Goal: Information Seeking & Learning: Learn about a topic

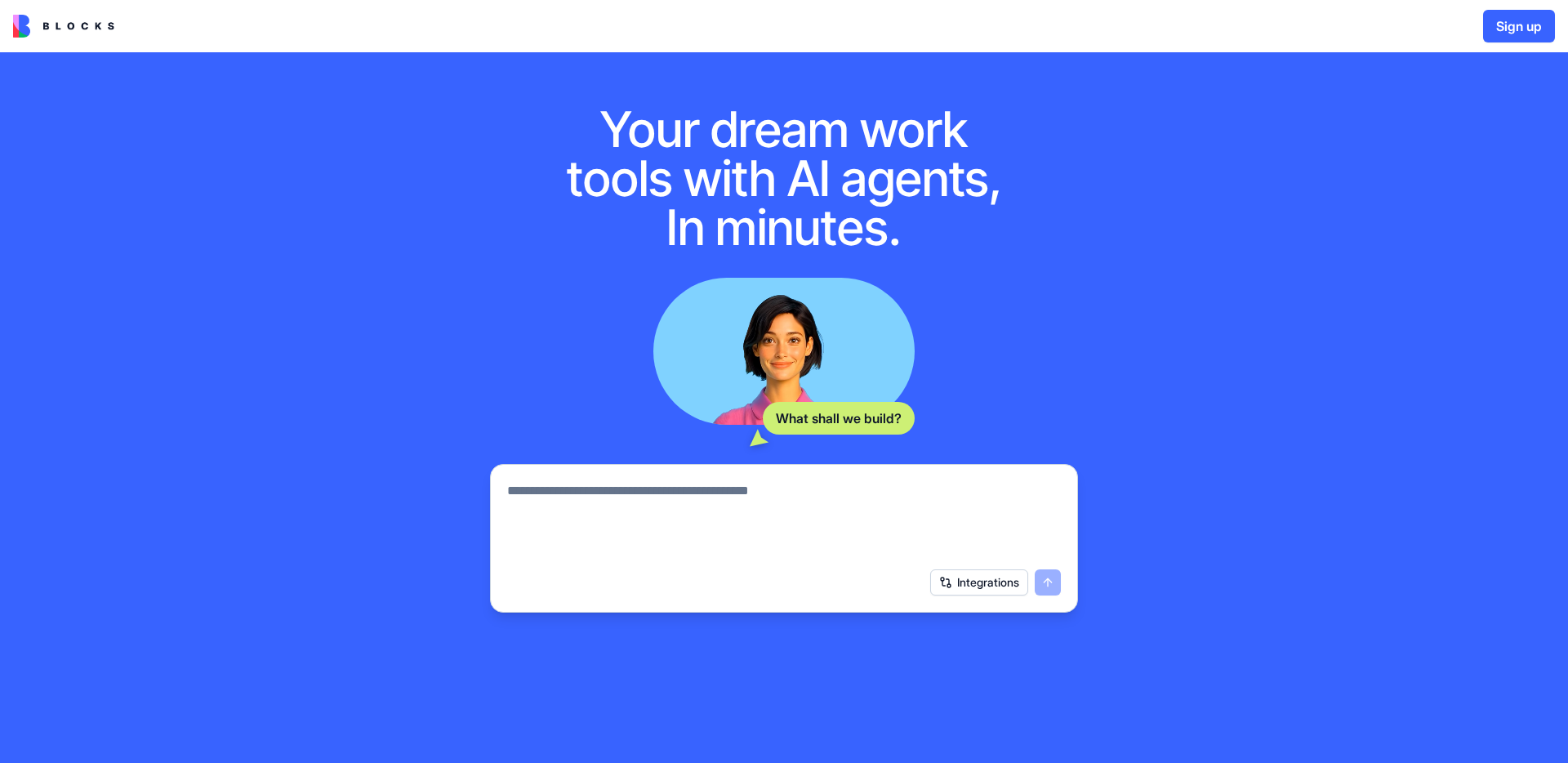
click at [56, 20] on img at bounding box center [63, 26] width 101 height 23
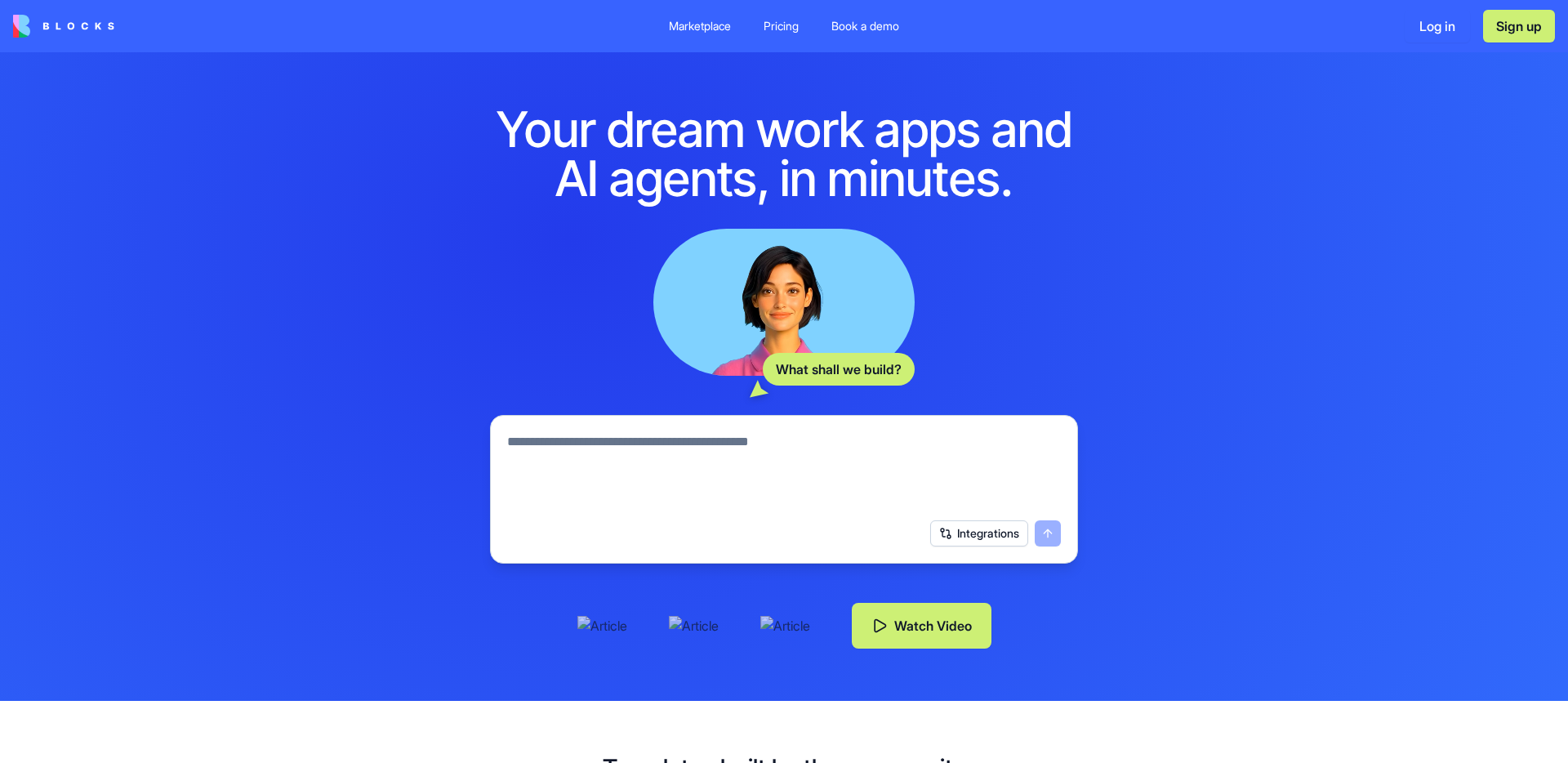
click at [784, 37] on link "Pricing" at bounding box center [781, 26] width 62 height 30
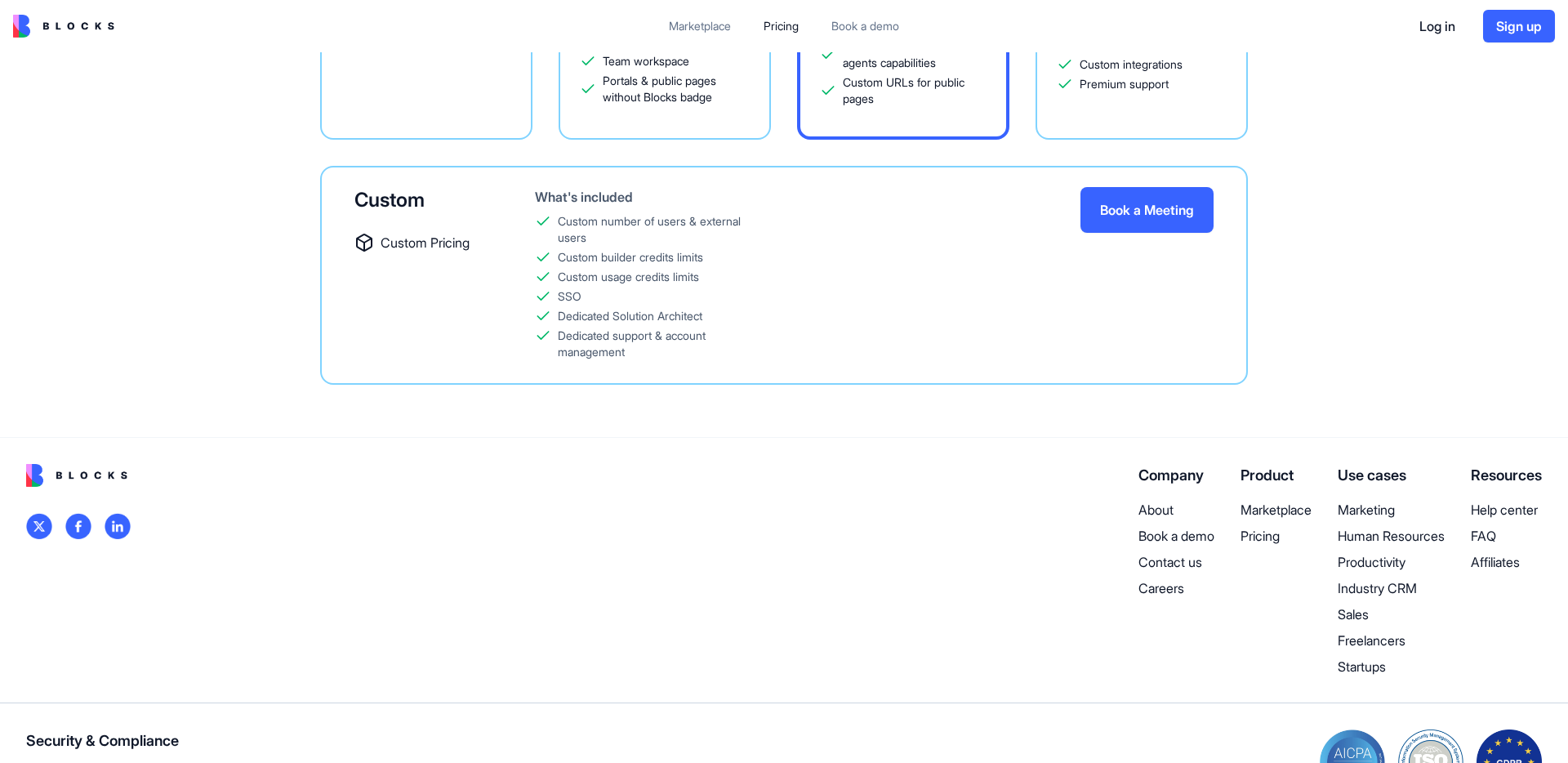
scroll to position [523, 0]
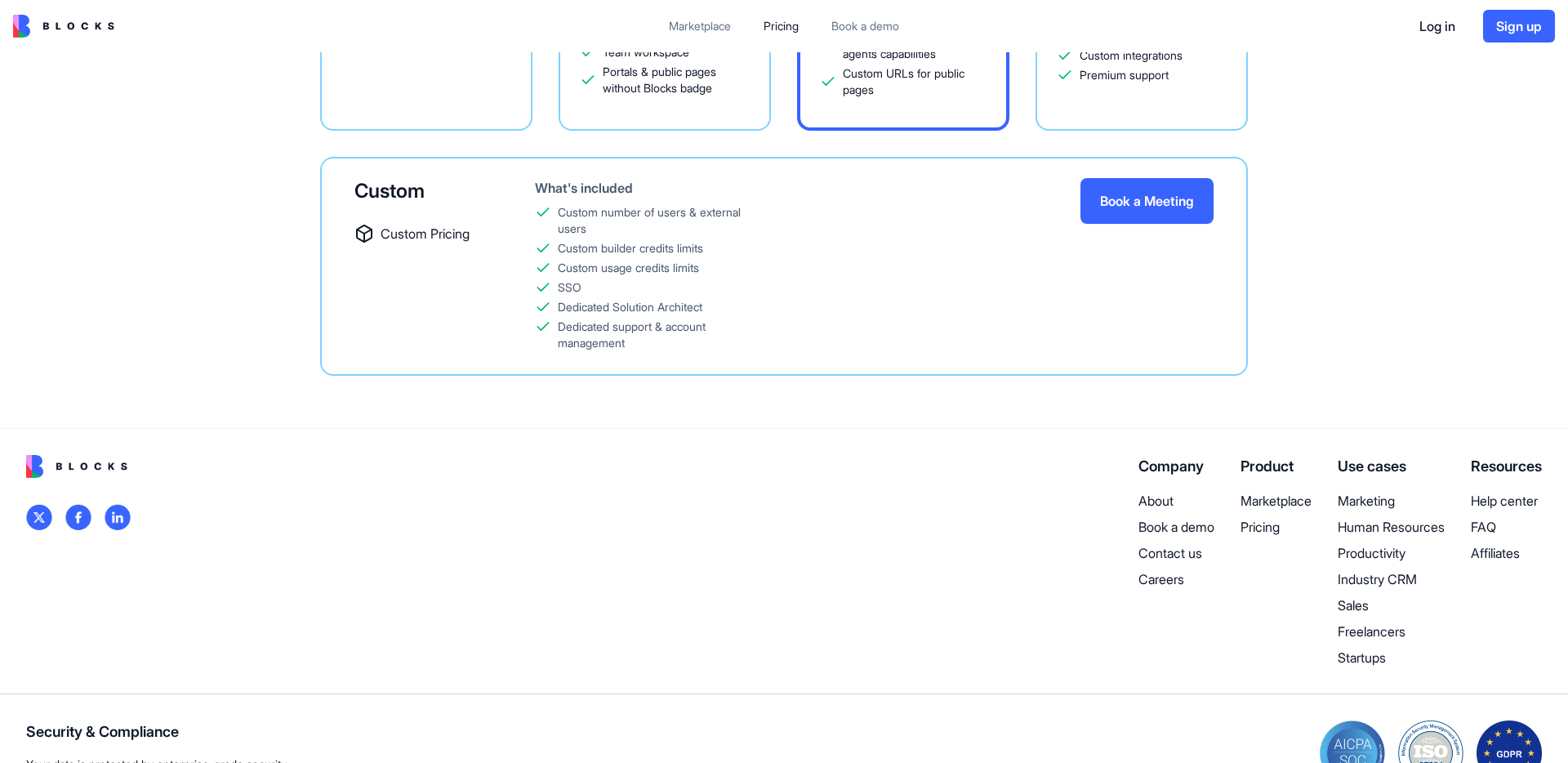
click at [1274, 495] on p "Marketplace" at bounding box center [1276, 501] width 71 height 20
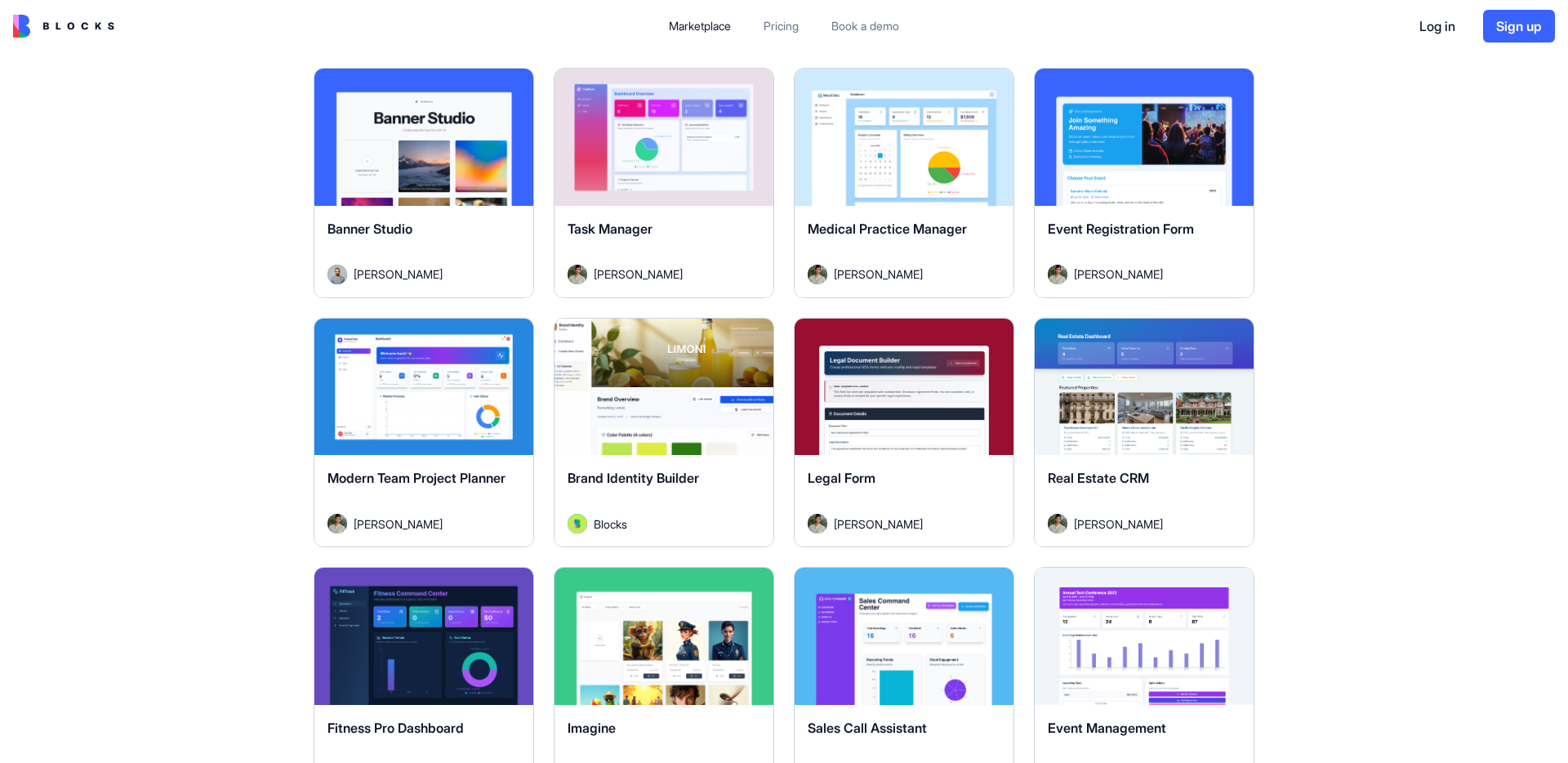
scroll to position [2755, 0]
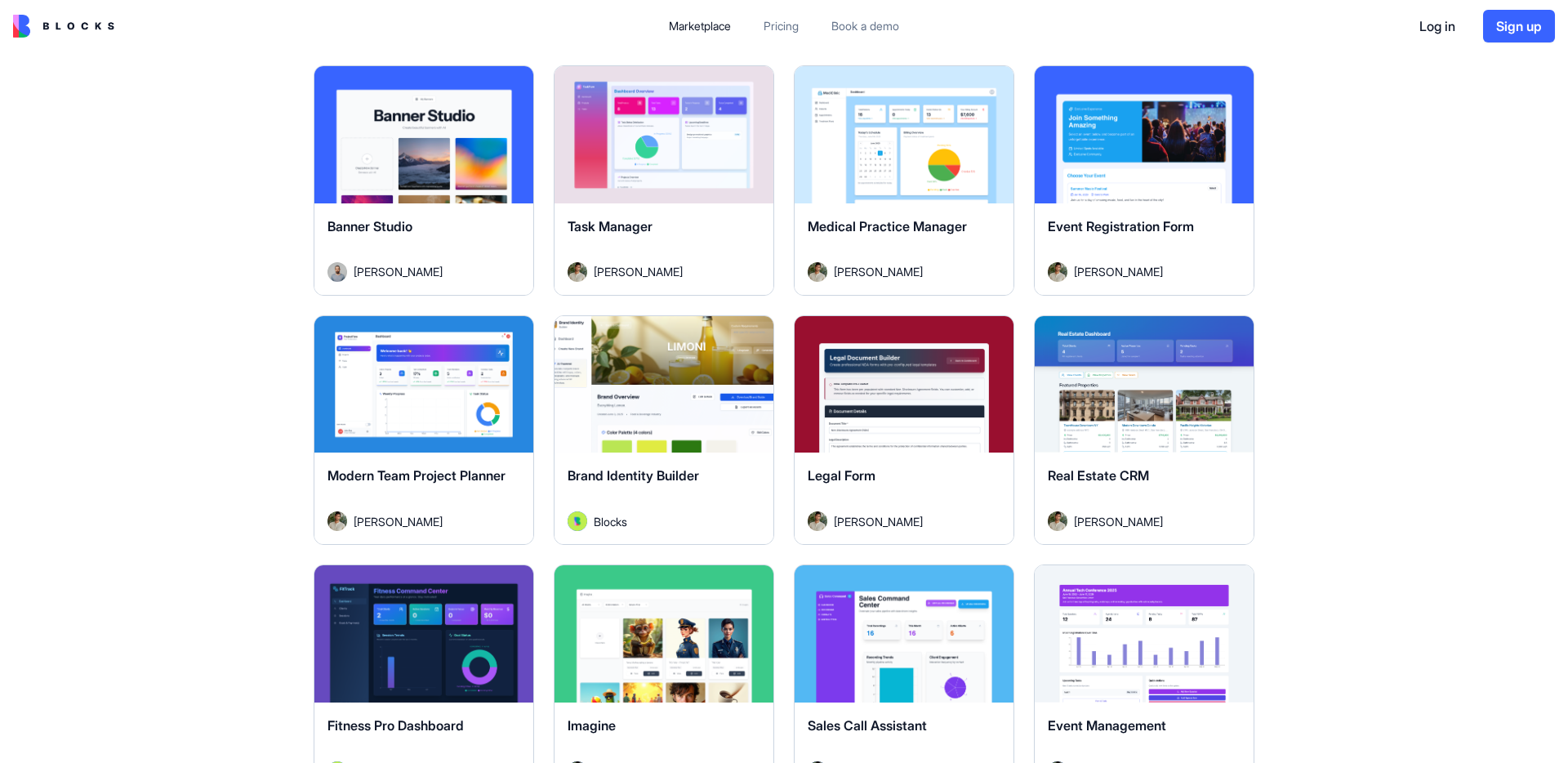
click at [431, 382] on button "Explore" at bounding box center [424, 384] width 122 height 33
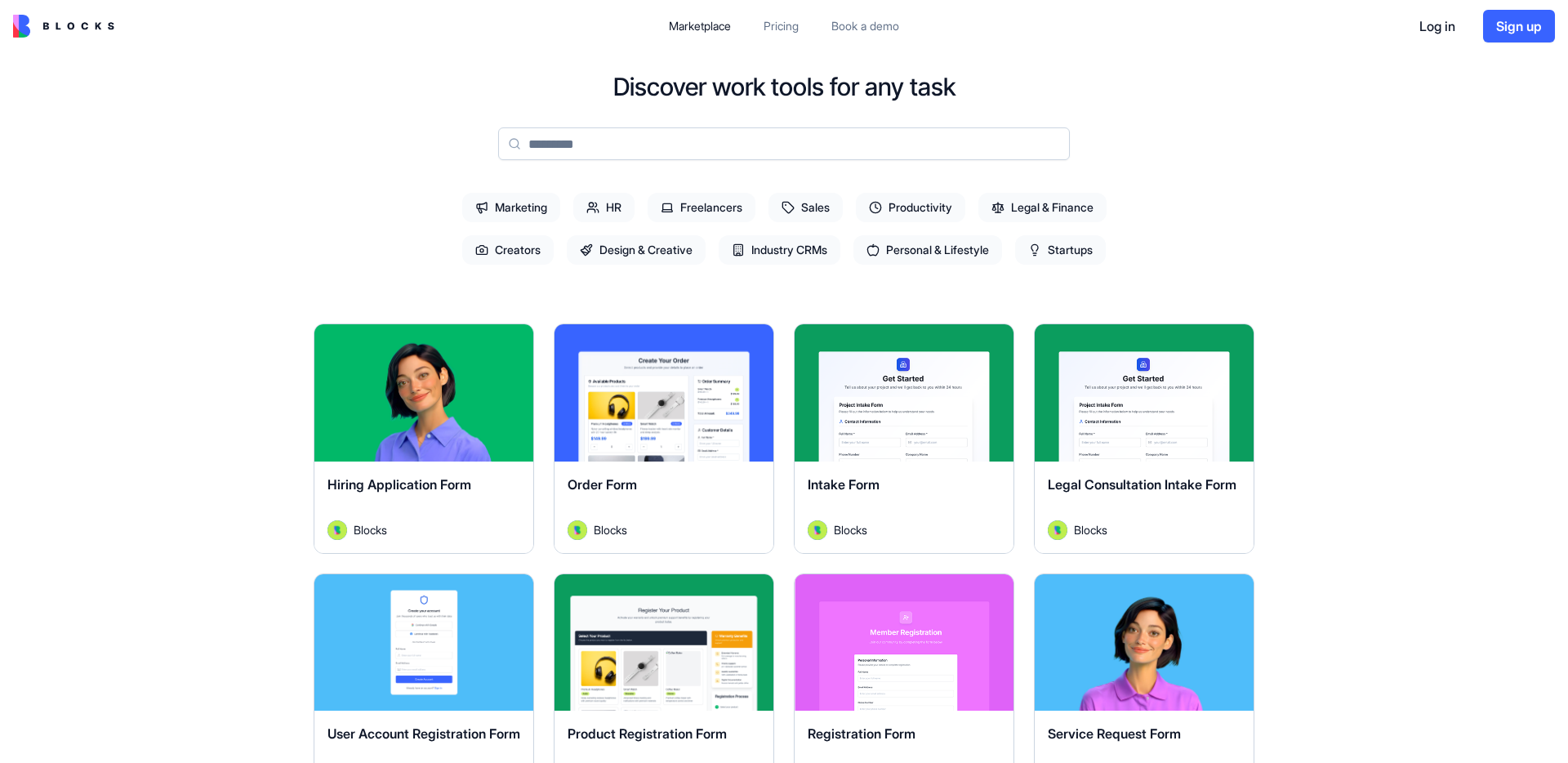
click at [57, 25] on img at bounding box center [63, 26] width 101 height 23
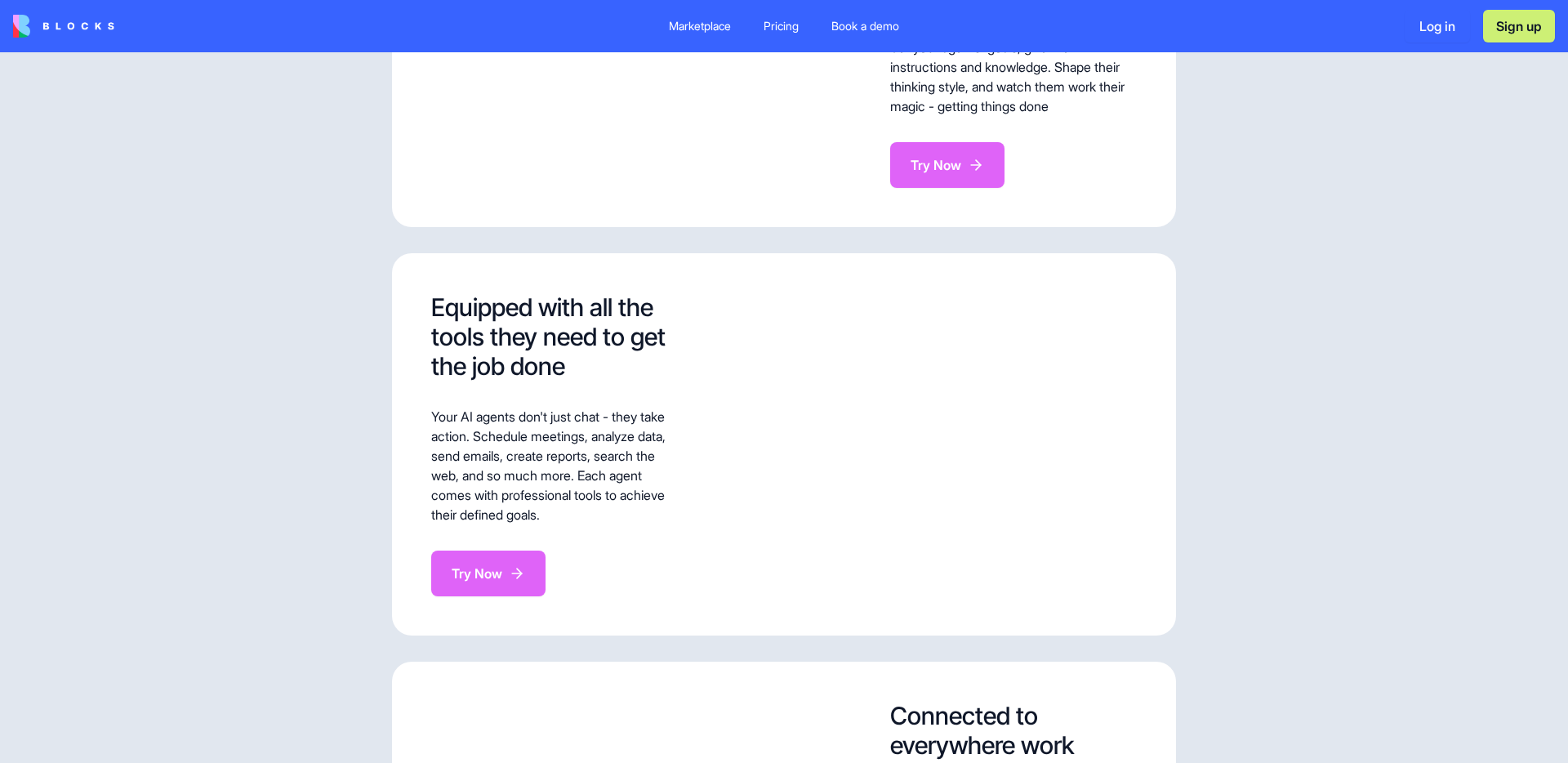
scroll to position [2459, 0]
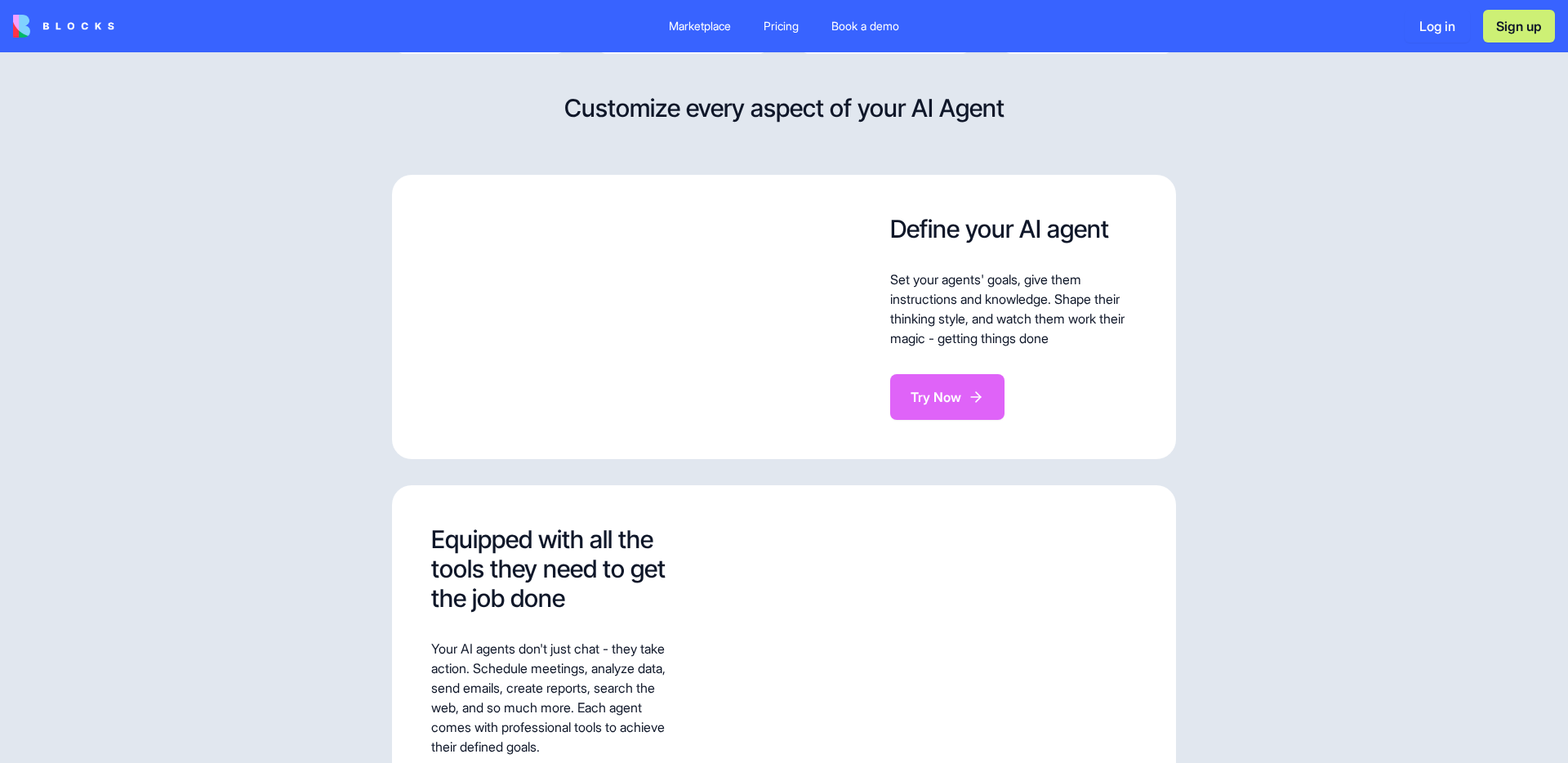
click at [773, 30] on div "Pricing" at bounding box center [780, 26] width 35 height 16
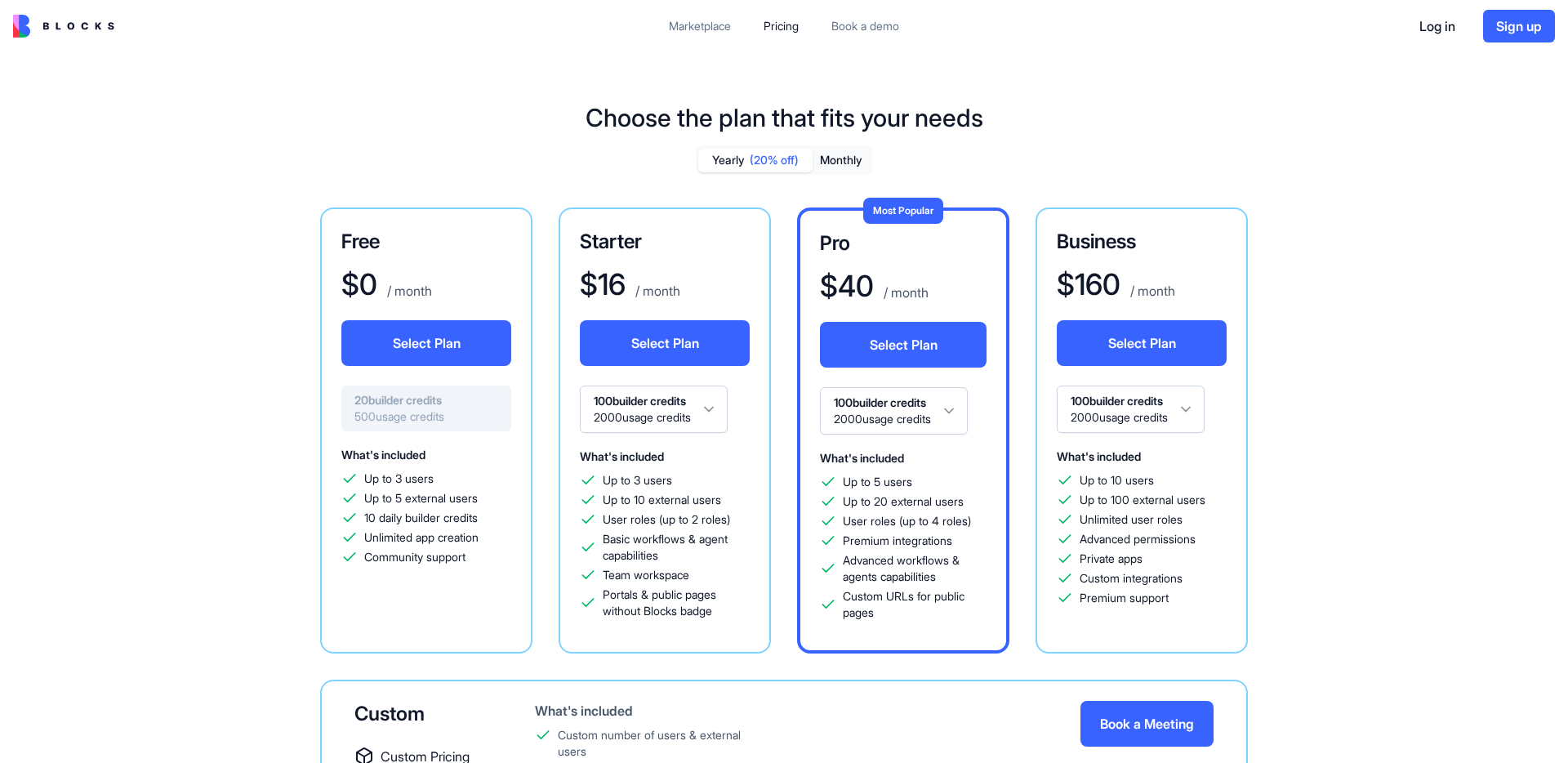
click at [677, 23] on div "Marketplace" at bounding box center [699, 26] width 62 height 16
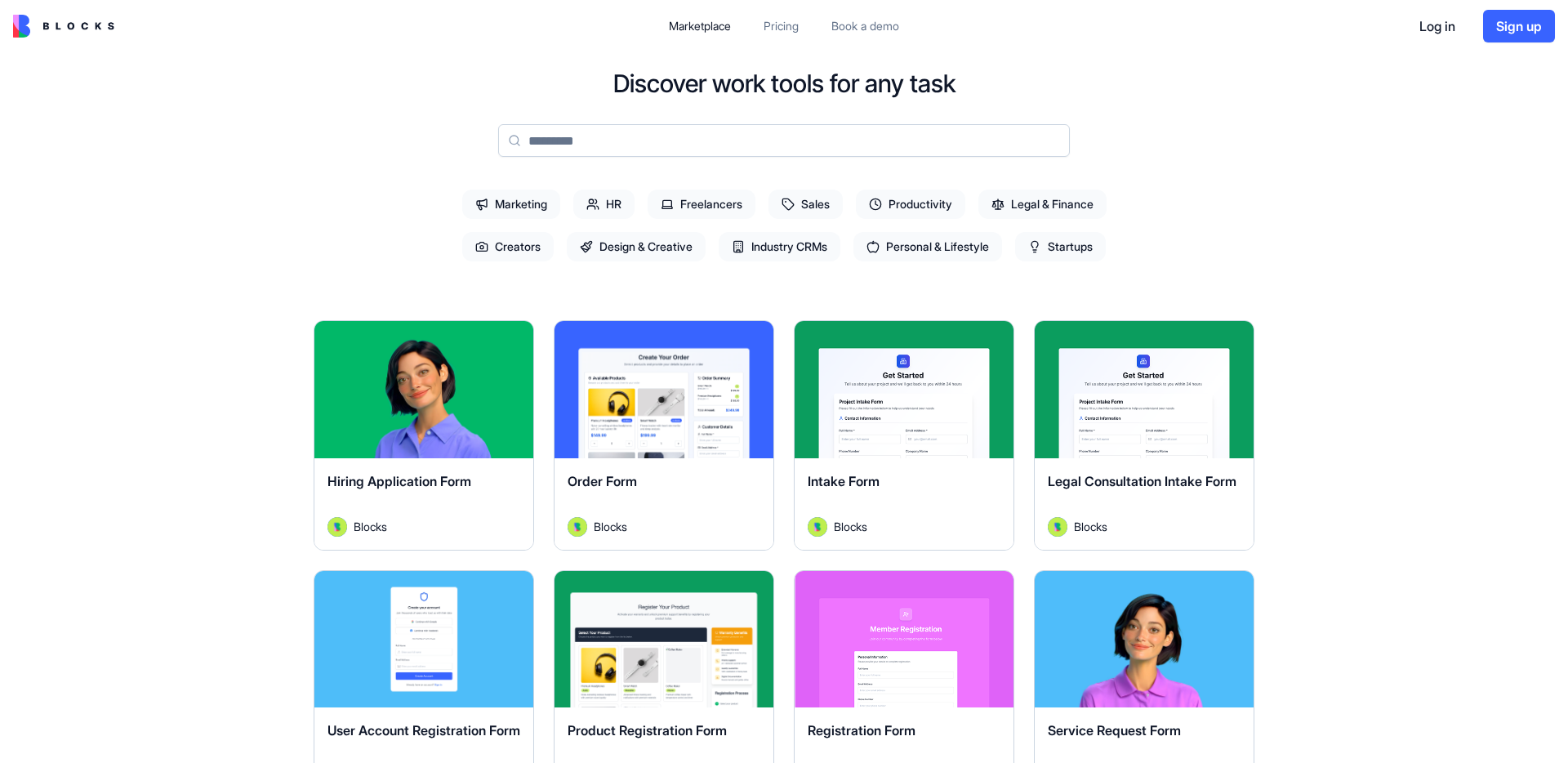
scroll to position [4, 0]
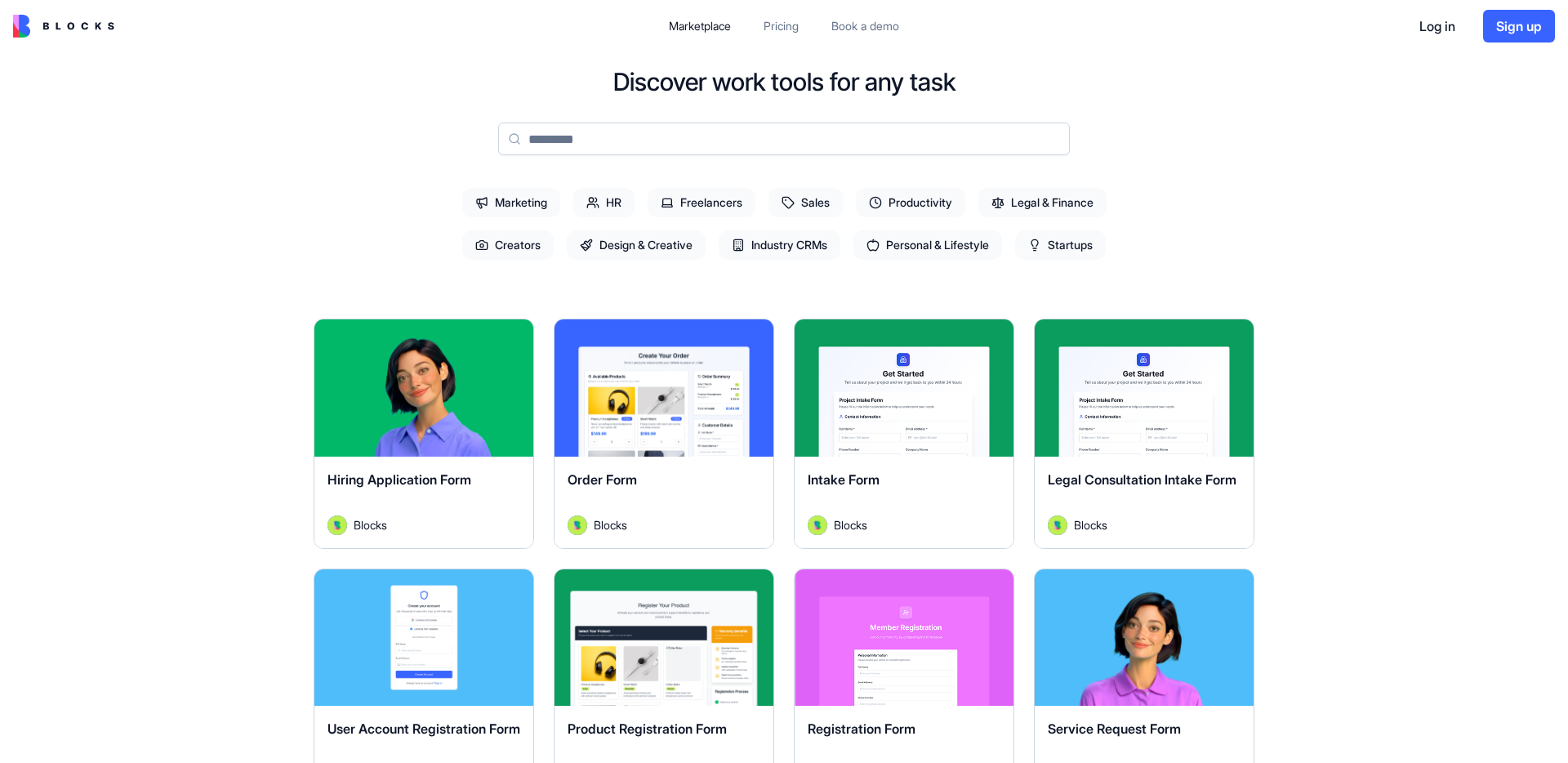
click at [941, 251] on span "Personal & Lifestyle" at bounding box center [928, 245] width 148 height 30
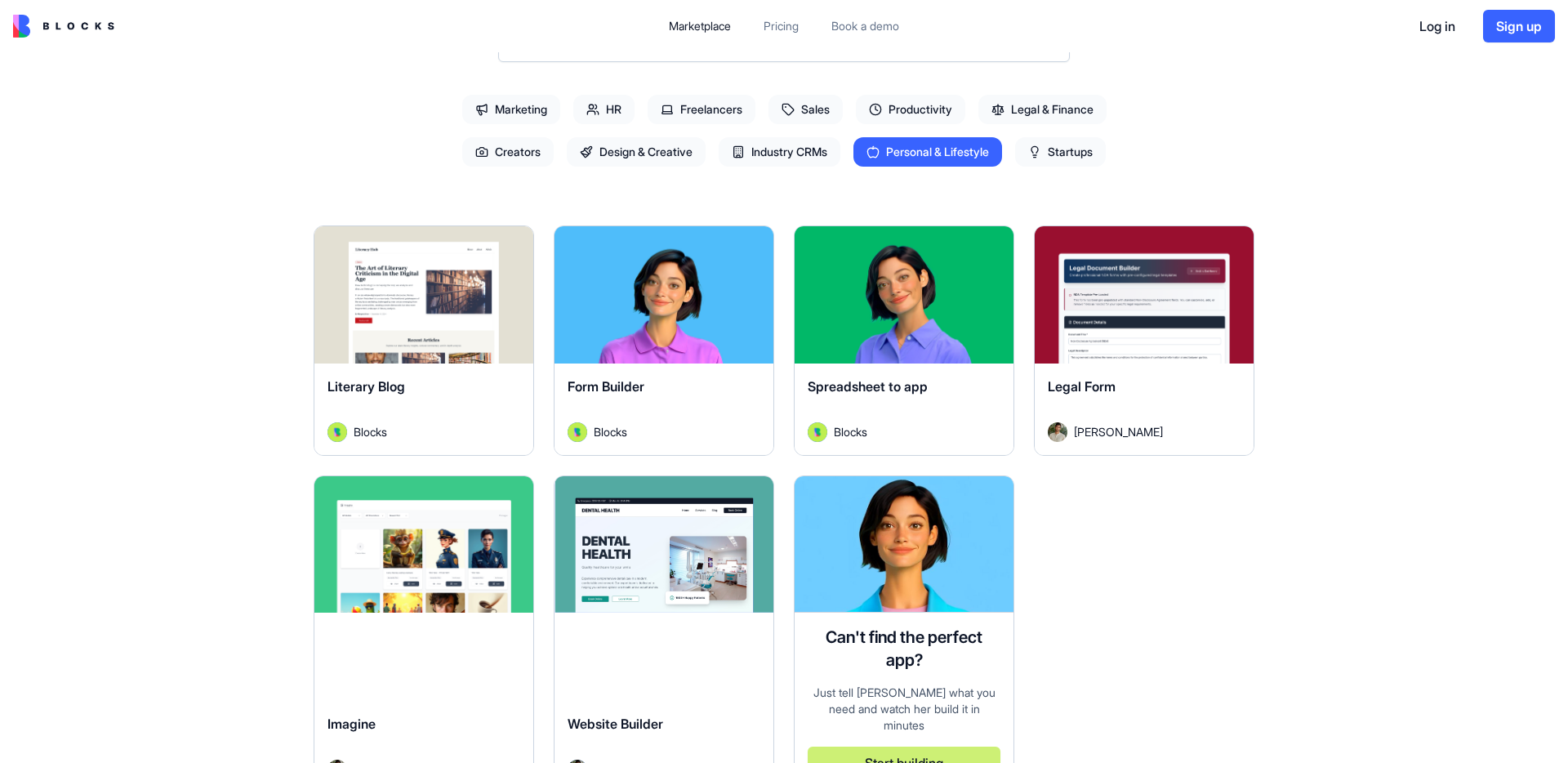
scroll to position [0, 0]
